Goal: Task Accomplishment & Management: Complete application form

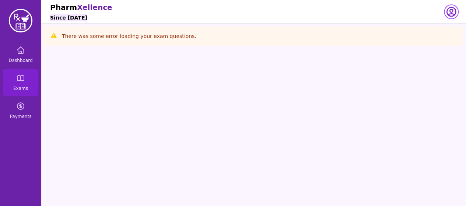
click at [446, 12] on icon "button" at bounding box center [451, 12] width 12 height 12
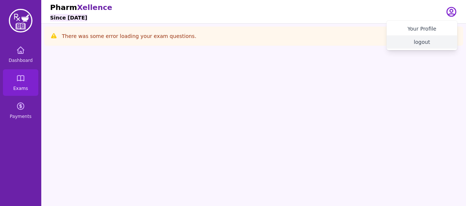
click at [422, 47] on button "logout" at bounding box center [421, 41] width 71 height 13
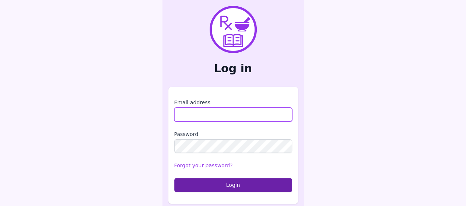
type input "**********"
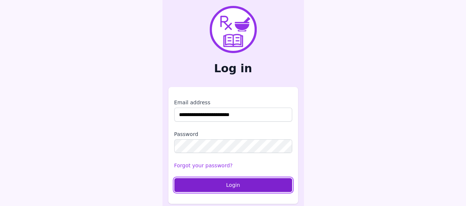
click at [239, 186] on button "Login" at bounding box center [233, 185] width 118 height 14
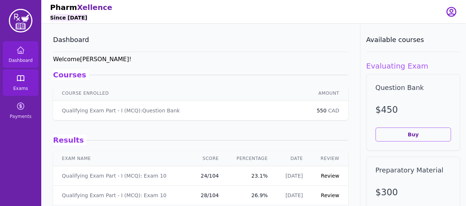
click at [16, 81] on icon at bounding box center [20, 78] width 9 height 9
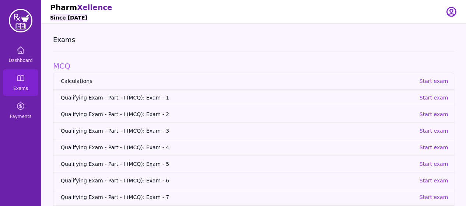
scroll to position [92, 0]
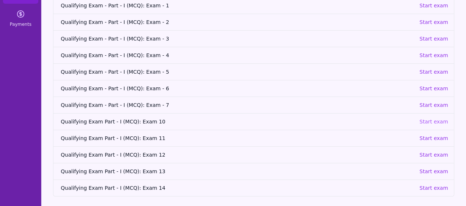
click at [426, 122] on p "Start exam" at bounding box center [433, 121] width 29 height 7
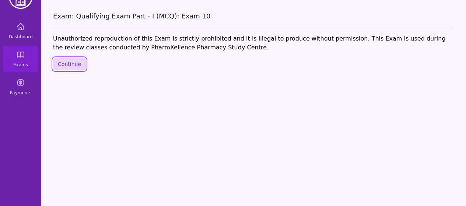
click at [78, 66] on button "Continue" at bounding box center [69, 64] width 33 height 13
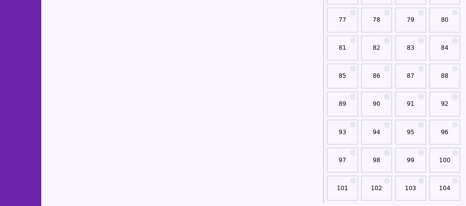
scroll to position [553, 0]
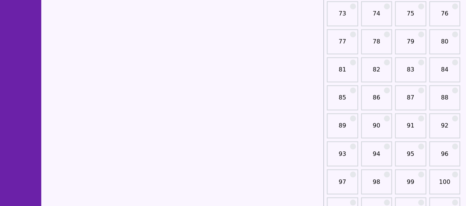
click at [412, 120] on div "91" at bounding box center [410, 125] width 31 height 25
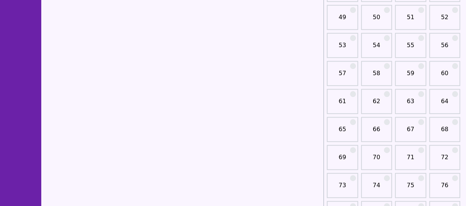
scroll to position [575, 0]
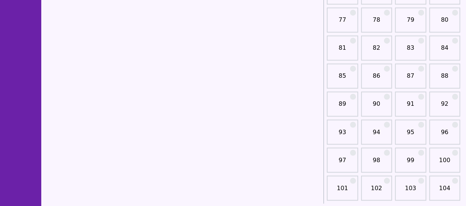
click at [407, 101] on link "91" at bounding box center [410, 106] width 27 height 15
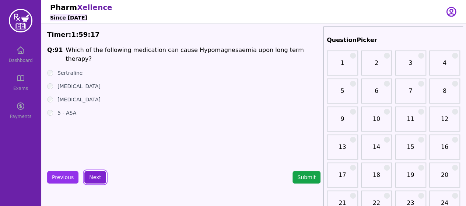
click at [102, 174] on button "Next" at bounding box center [95, 177] width 22 height 13
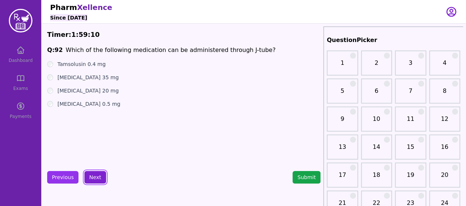
click at [94, 175] on button "Next" at bounding box center [95, 177] width 22 height 13
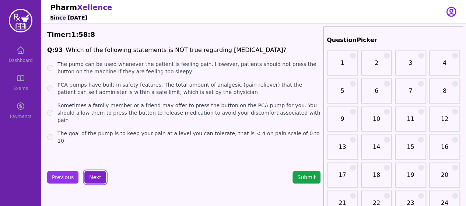
click at [98, 176] on button "Next" at bounding box center [95, 177] width 22 height 13
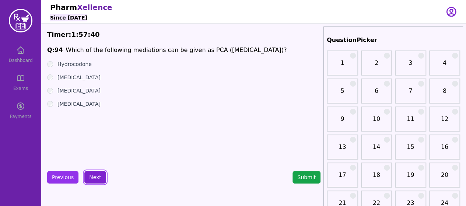
click at [92, 176] on button "Next" at bounding box center [95, 177] width 22 height 13
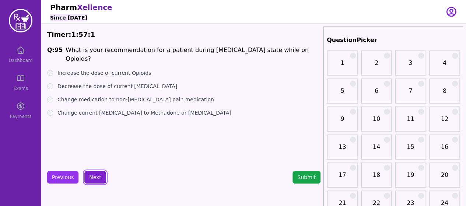
click at [98, 177] on button "Next" at bounding box center [95, 177] width 22 height 13
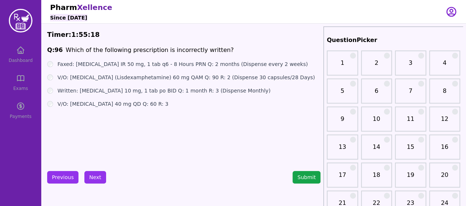
click at [53, 79] on div "V/O: [MEDICAL_DATA] (Lisdexamphetamine) 60 mg QAM Q: 90 R: 2 (Dispense 30 capsu…" at bounding box center [183, 77] width 273 height 7
click at [99, 173] on button "Next" at bounding box center [95, 177] width 22 height 13
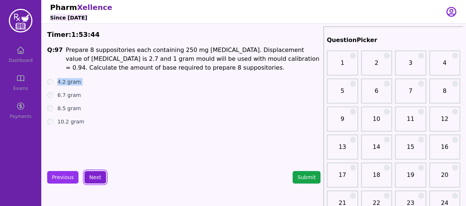
click at [98, 175] on button "Next" at bounding box center [95, 177] width 22 height 13
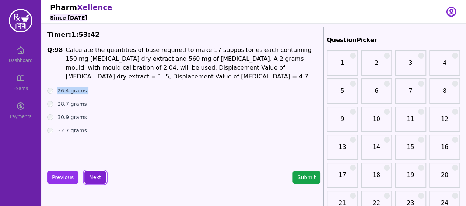
click at [98, 175] on button "Next" at bounding box center [95, 177] width 22 height 13
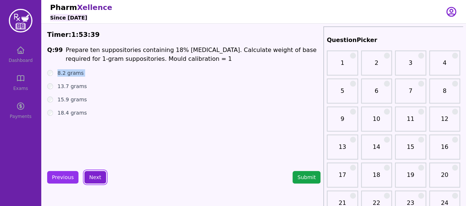
click at [98, 175] on button "Next" at bounding box center [95, 177] width 22 height 13
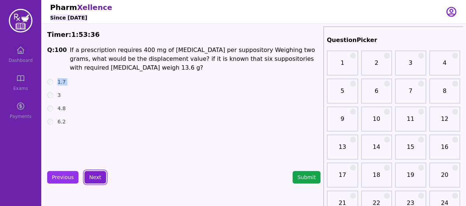
click at [98, 175] on button "Next" at bounding box center [95, 177] width 22 height 13
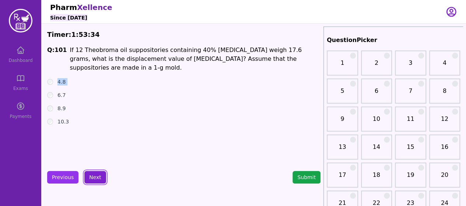
click at [98, 175] on button "Next" at bounding box center [95, 177] width 22 height 13
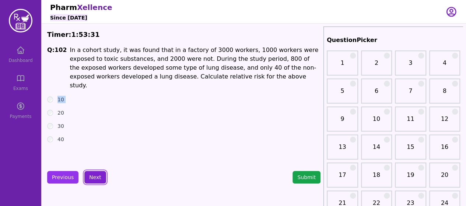
click at [98, 175] on button "Next" at bounding box center [95, 177] width 22 height 13
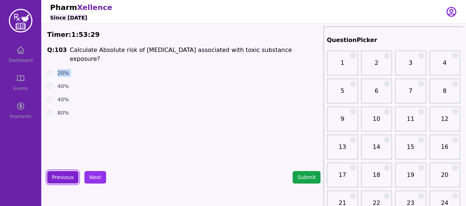
click at [71, 176] on button "Previous" at bounding box center [62, 177] width 31 height 13
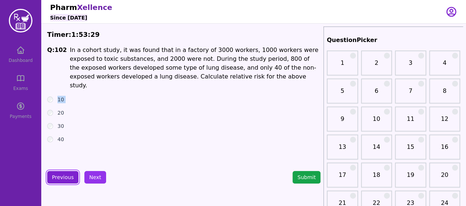
click at [71, 176] on button "Previous" at bounding box center [62, 177] width 31 height 13
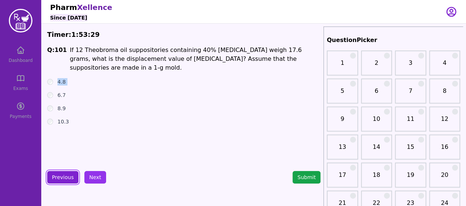
click at [71, 176] on button "Previous" at bounding box center [62, 177] width 31 height 13
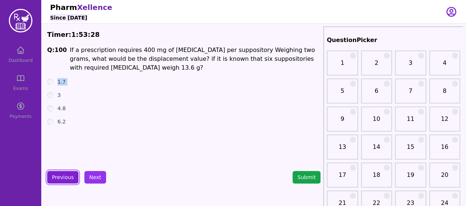
click at [71, 176] on button "Previous" at bounding box center [62, 177] width 31 height 13
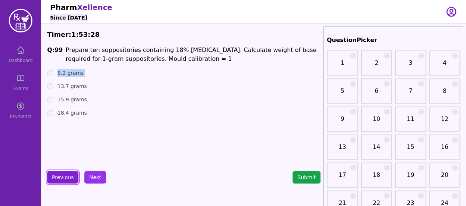
click at [71, 176] on button "Previous" at bounding box center [62, 177] width 31 height 13
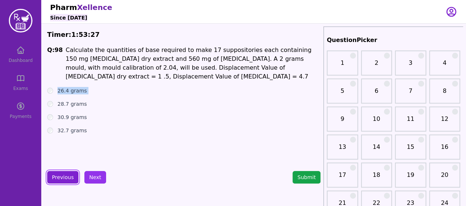
click at [71, 176] on button "Previous" at bounding box center [62, 177] width 31 height 13
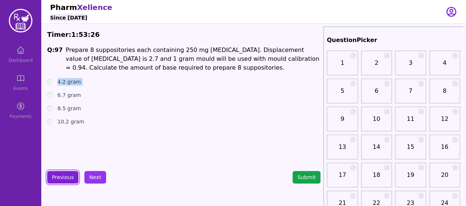
click at [71, 176] on button "Previous" at bounding box center [62, 177] width 31 height 13
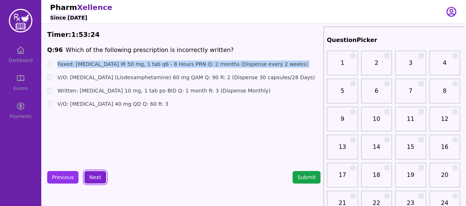
click at [94, 178] on button "Next" at bounding box center [95, 177] width 22 height 13
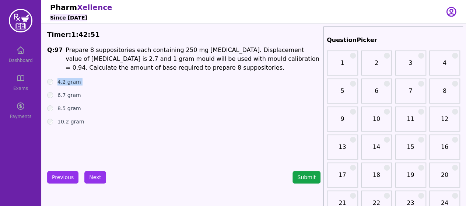
drag, startPoint x: 62, startPoint y: 48, endPoint x: 229, endPoint y: 67, distance: 168.0
click at [229, 67] on span "Q: 97 Prepare 8 suppositories each containing 250 mg [MEDICAL_DATA]. Displaceme…" at bounding box center [183, 59] width 273 height 27
copy h1 "Prepare 8 suppositories each containing 250 mg [MEDICAL_DATA]. Displacement val…"
click at [57, 148] on div "Q: 97 Prepare 8 suppositories each containing 250 mg [MEDICAL_DATA]. Displaceme…" at bounding box center [183, 101] width 273 height 111
click at [94, 178] on button "Next" at bounding box center [95, 177] width 22 height 13
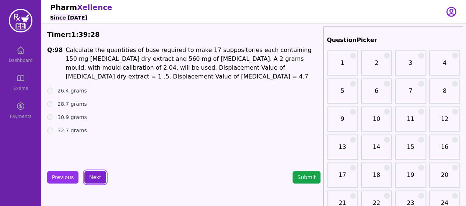
click at [97, 175] on button "Next" at bounding box center [95, 177] width 22 height 13
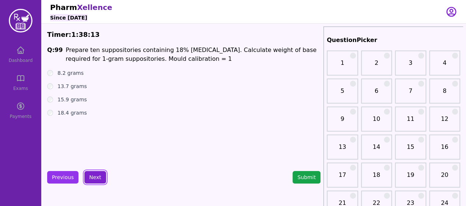
click at [97, 175] on button "Next" at bounding box center [95, 177] width 22 height 13
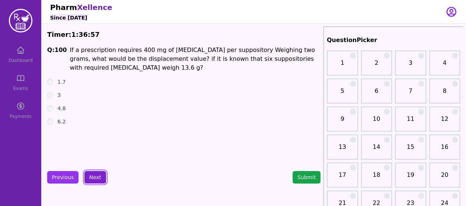
click at [95, 179] on button "Next" at bounding box center [95, 177] width 22 height 13
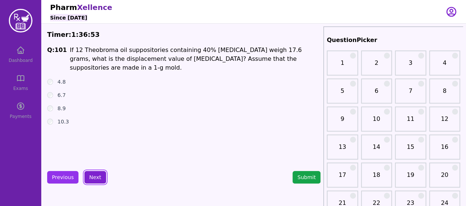
click at [95, 179] on button "Next" at bounding box center [95, 177] width 22 height 13
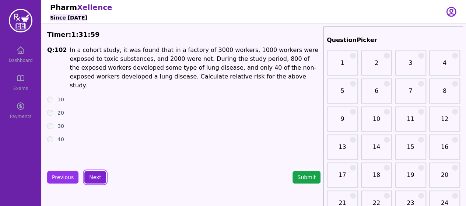
click at [95, 179] on button "Next" at bounding box center [95, 177] width 22 height 13
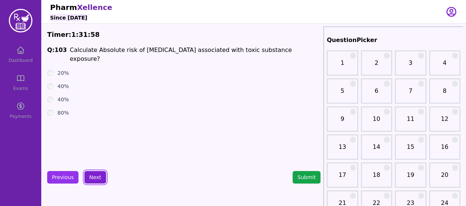
click at [95, 179] on button "Next" at bounding box center [95, 177] width 22 height 13
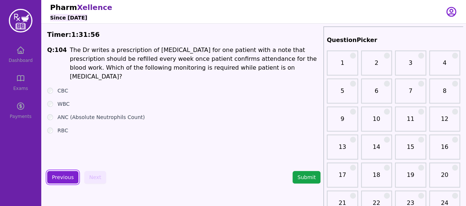
click at [68, 181] on button "Previous" at bounding box center [62, 177] width 31 height 13
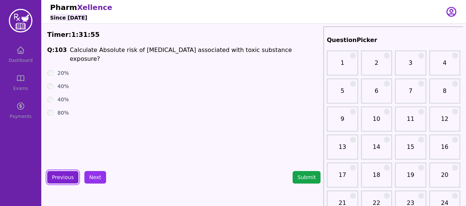
click at [68, 181] on button "Previous" at bounding box center [62, 177] width 31 height 13
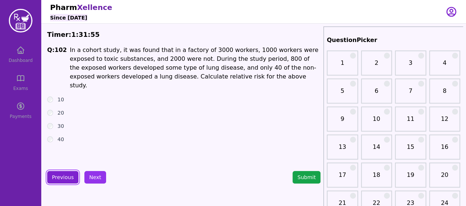
click at [68, 181] on button "Previous" at bounding box center [62, 177] width 31 height 13
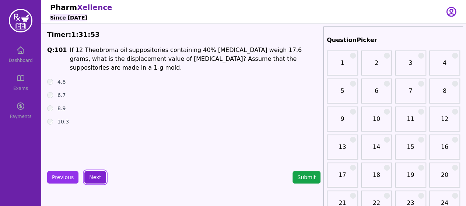
click at [96, 172] on button "Next" at bounding box center [95, 177] width 22 height 13
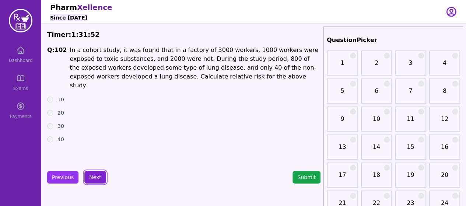
click at [96, 172] on button "Next" at bounding box center [95, 177] width 22 height 13
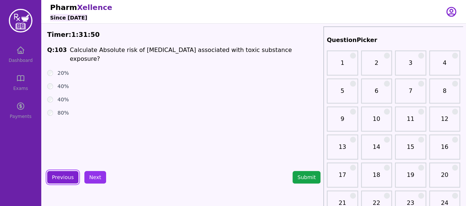
click at [69, 175] on button "Previous" at bounding box center [62, 177] width 31 height 13
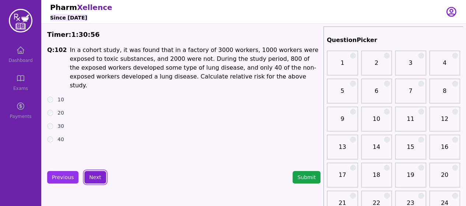
click at [95, 174] on button "Next" at bounding box center [95, 177] width 22 height 13
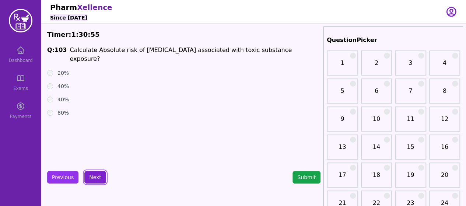
click at [95, 174] on button "Next" at bounding box center [95, 177] width 22 height 13
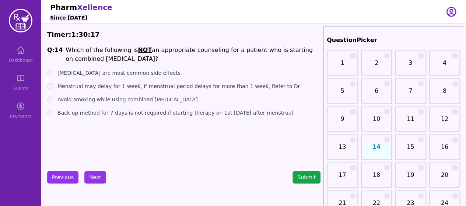
click at [26, 56] on div "Dashboard Exams Payments" at bounding box center [20, 82] width 41 height 83
click at [300, 175] on button "Submit" at bounding box center [307, 177] width 28 height 13
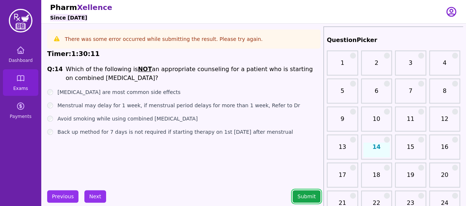
scroll to position [28, 0]
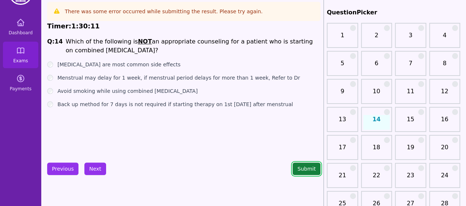
click at [309, 168] on button "Submit" at bounding box center [307, 168] width 28 height 13
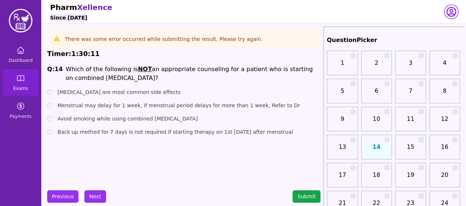
click at [452, 13] on icon "button" at bounding box center [451, 11] width 9 height 9
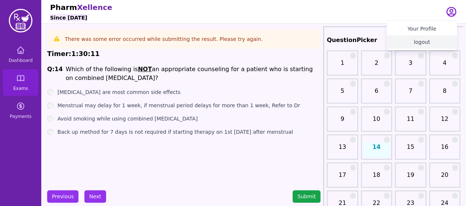
click at [427, 42] on button "logout" at bounding box center [421, 41] width 71 height 13
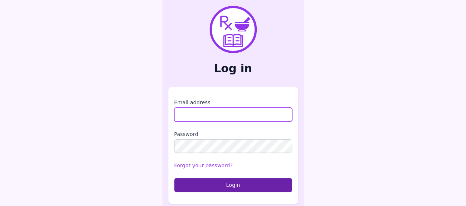
type input "**********"
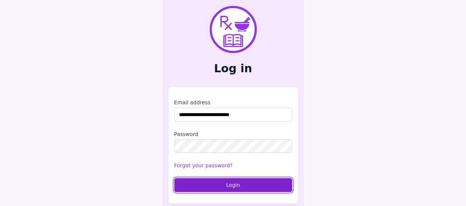
click at [252, 182] on button "Login" at bounding box center [233, 185] width 118 height 14
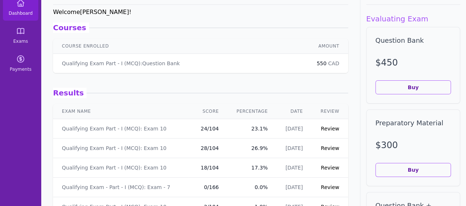
scroll to position [49, 0]
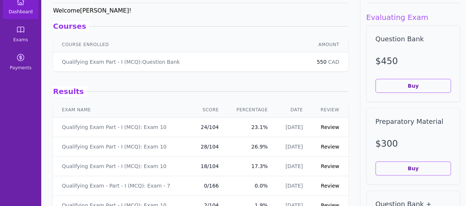
click at [323, 128] on link "Review" at bounding box center [330, 127] width 18 height 6
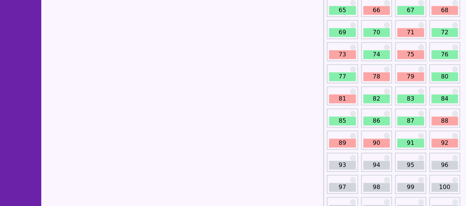
scroll to position [406, 0]
click at [345, 165] on link "93" at bounding box center [342, 165] width 27 height 9
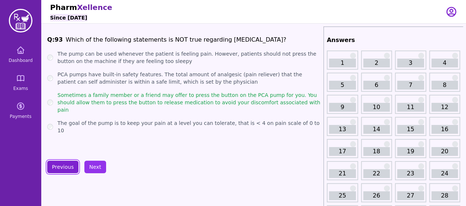
click at [63, 162] on button "Previous" at bounding box center [62, 167] width 31 height 13
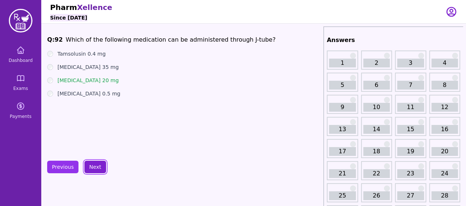
click at [91, 167] on button "Next" at bounding box center [95, 167] width 22 height 13
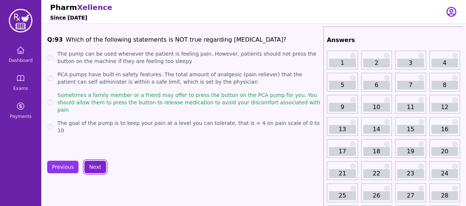
click at [91, 167] on button "Next" at bounding box center [95, 167] width 22 height 13
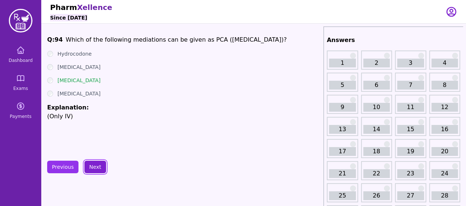
click at [91, 167] on button "Next" at bounding box center [95, 167] width 22 height 13
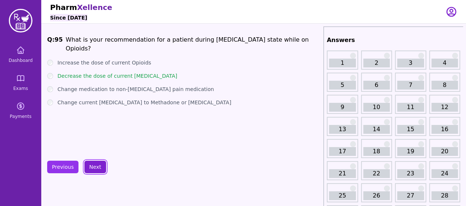
click at [91, 167] on button "Next" at bounding box center [95, 167] width 22 height 13
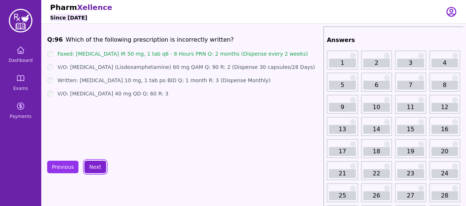
click at [91, 167] on button "Next" at bounding box center [95, 167] width 22 height 13
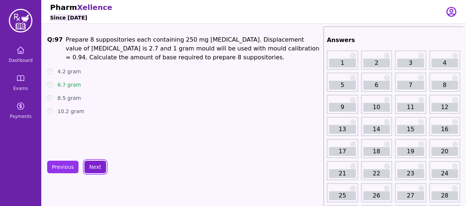
click at [91, 167] on button "Next" at bounding box center [95, 167] width 22 height 13
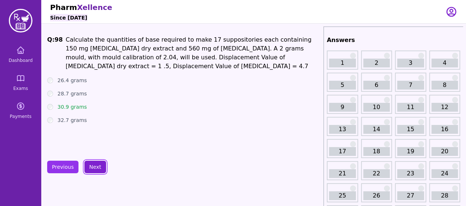
click at [91, 167] on button "Next" at bounding box center [95, 167] width 22 height 13
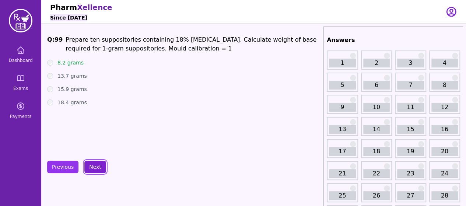
click at [91, 167] on button "Next" at bounding box center [95, 167] width 22 height 13
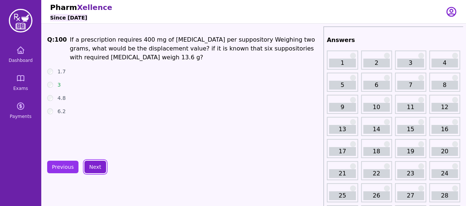
click at [91, 167] on button "Next" at bounding box center [95, 167] width 22 height 13
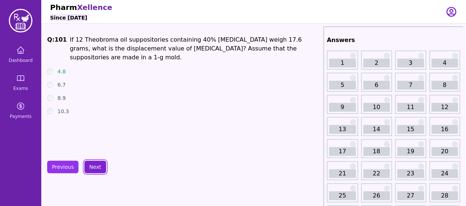
click at [91, 167] on button "Next" at bounding box center [95, 167] width 22 height 13
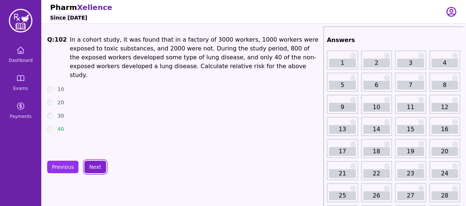
click at [91, 167] on button "Next" at bounding box center [95, 167] width 22 height 13
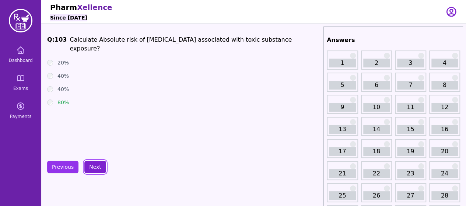
click at [91, 167] on button "Next" at bounding box center [95, 167] width 22 height 13
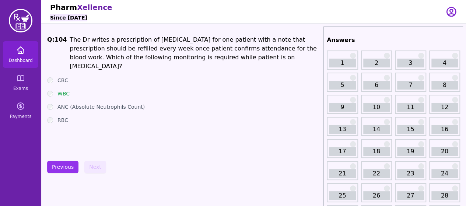
click at [23, 61] on span "Dashboard" at bounding box center [20, 60] width 24 height 6
